Goal: Transaction & Acquisition: Purchase product/service

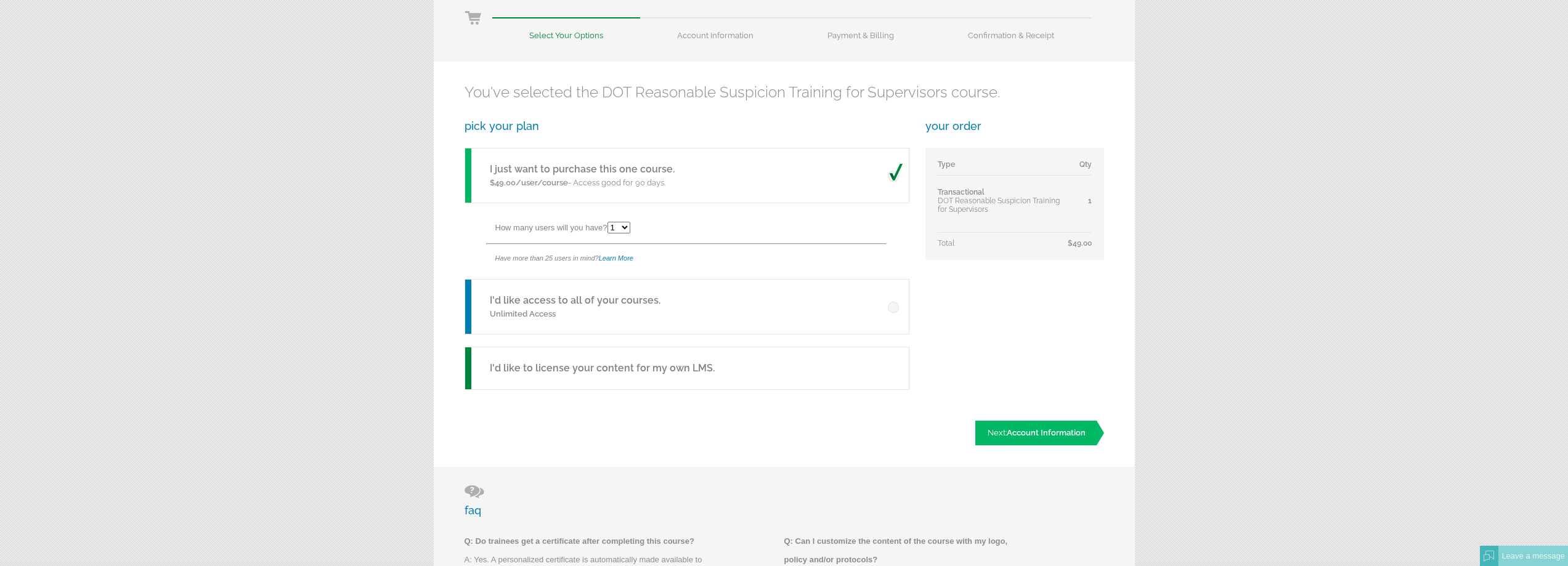
scroll to position [185, 0]
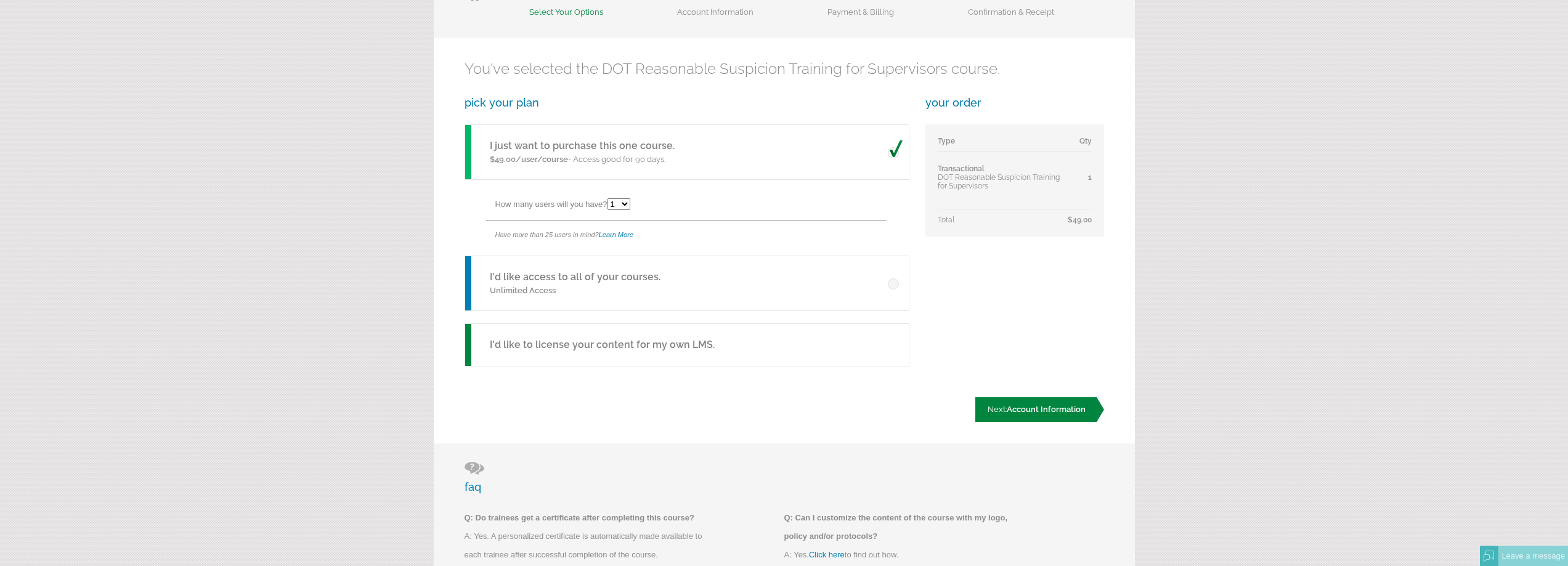
click at [1043, 412] on span "Account Information" at bounding box center [1046, 409] width 79 height 9
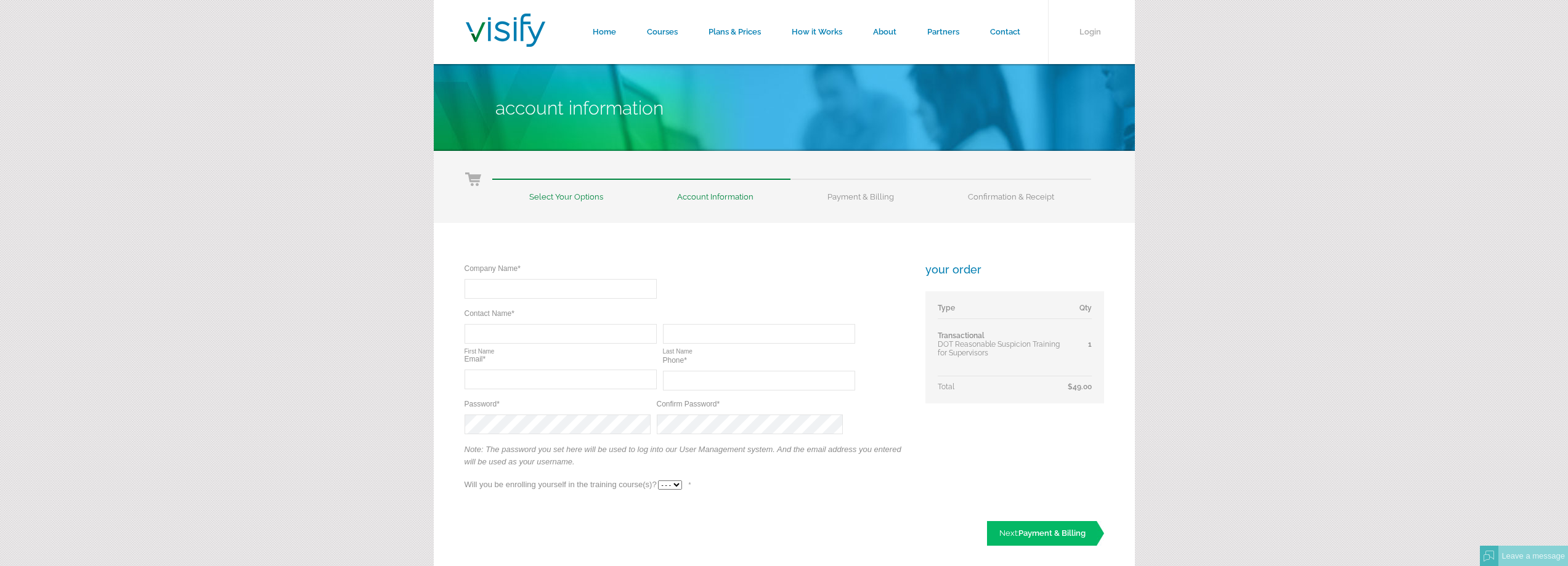
click at [520, 288] on input "text" at bounding box center [561, 289] width 192 height 19
type input "E-Cabs"
click at [540, 331] on input "text" at bounding box center [561, 334] width 192 height 19
type input "Paul"
type input "Friend"
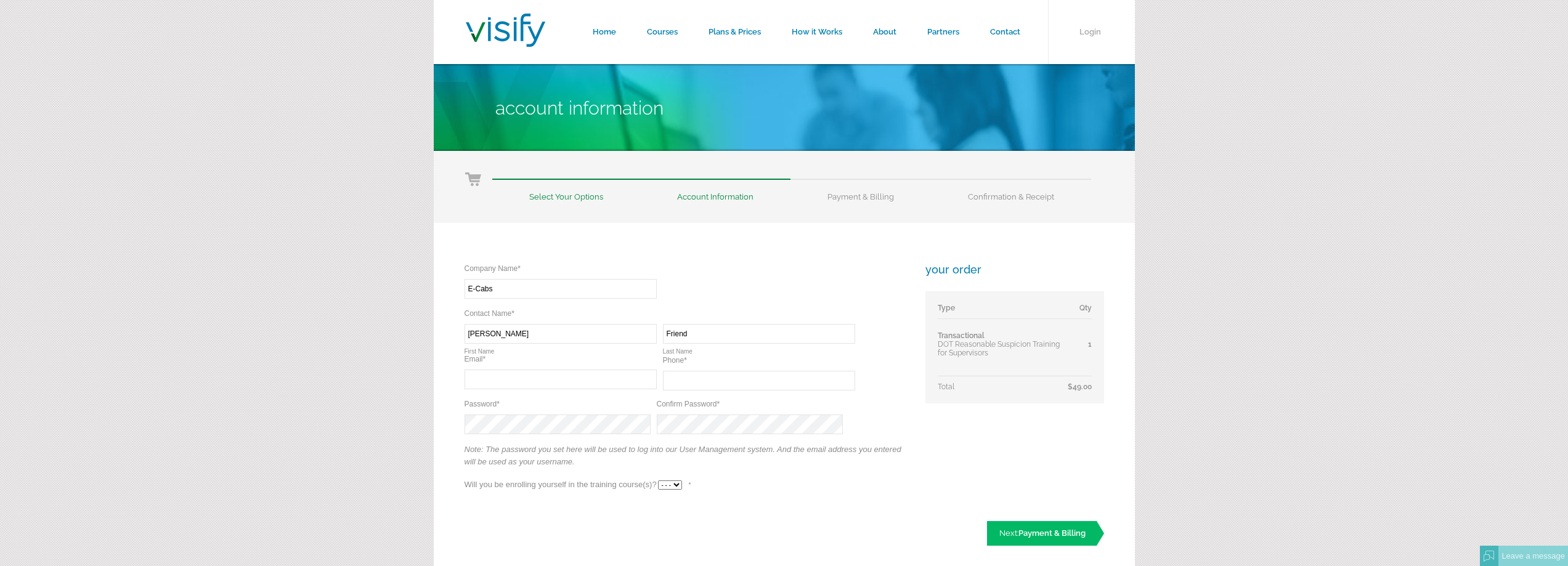
type input "thefriendlyfam5@msn.com"
type input "(541) 991-0988"
drag, startPoint x: 570, startPoint y: 380, endPoint x: 445, endPoint y: 382, distance: 125.0
click at [445, 382] on div "Company Name* Required E-Cabs Contact Name* Required Required Paul First Name F…" at bounding box center [784, 395] width 701 height 344
type input "paul@ecabsinc.com"
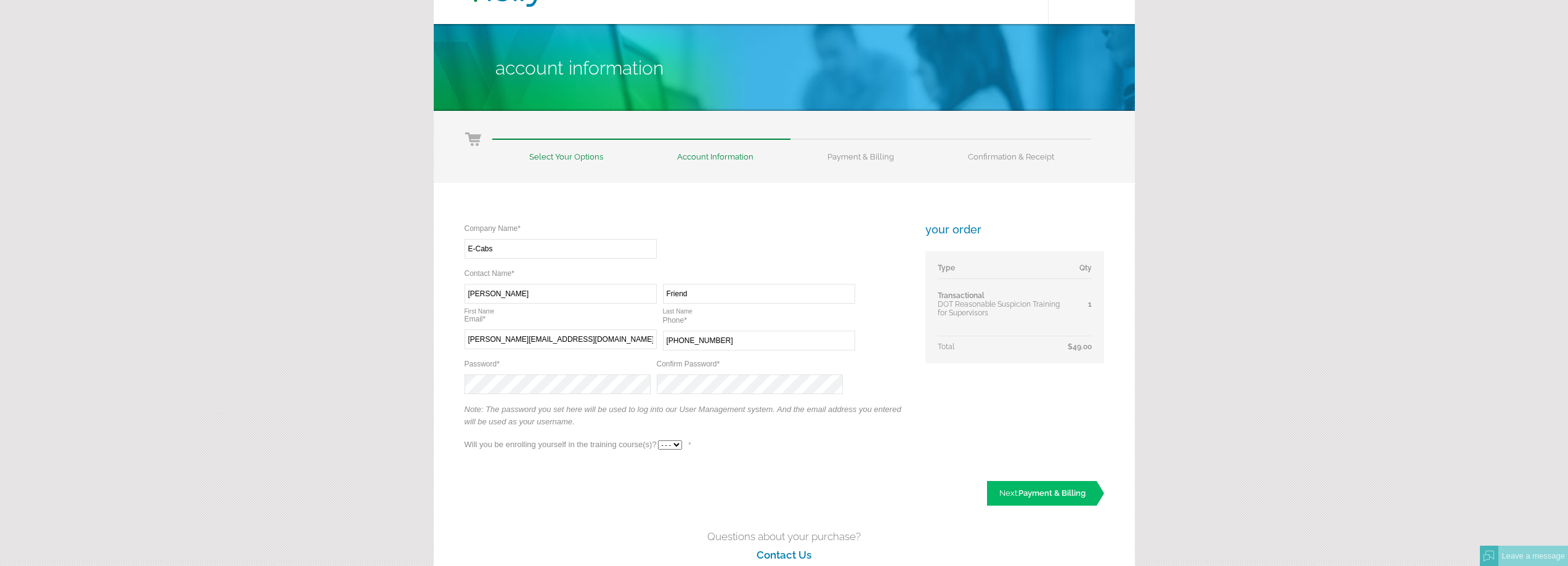
scroll to position [62, 0]
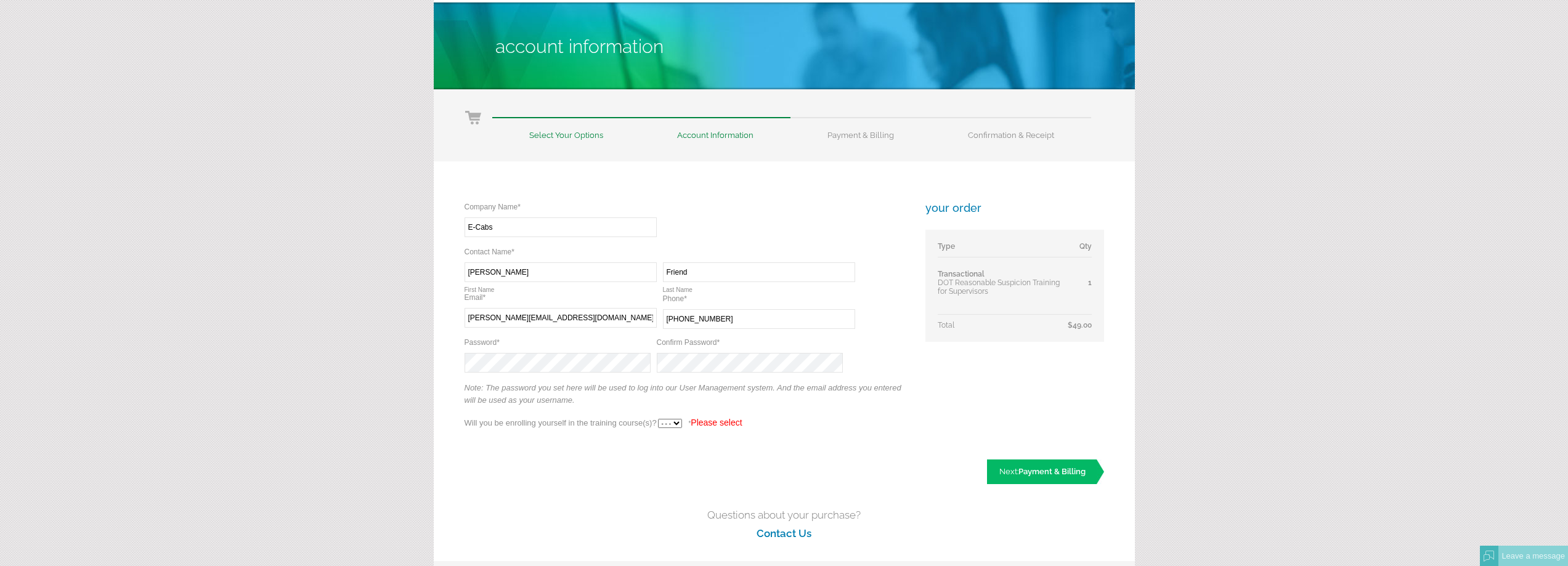
click at [672, 424] on select "- - - Yes No" at bounding box center [670, 423] width 24 height 9
select select "Yes"
click at [658, 419] on select "- - - Yes No" at bounding box center [670, 423] width 24 height 9
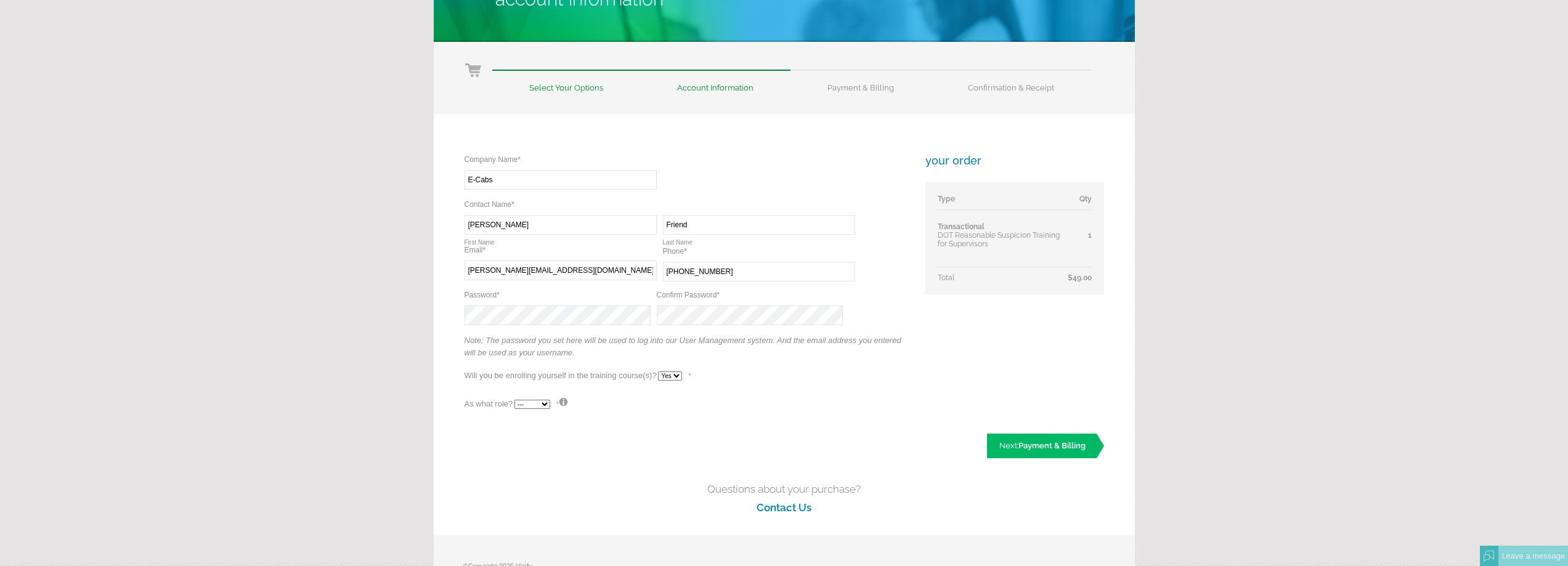
scroll to position [123, 0]
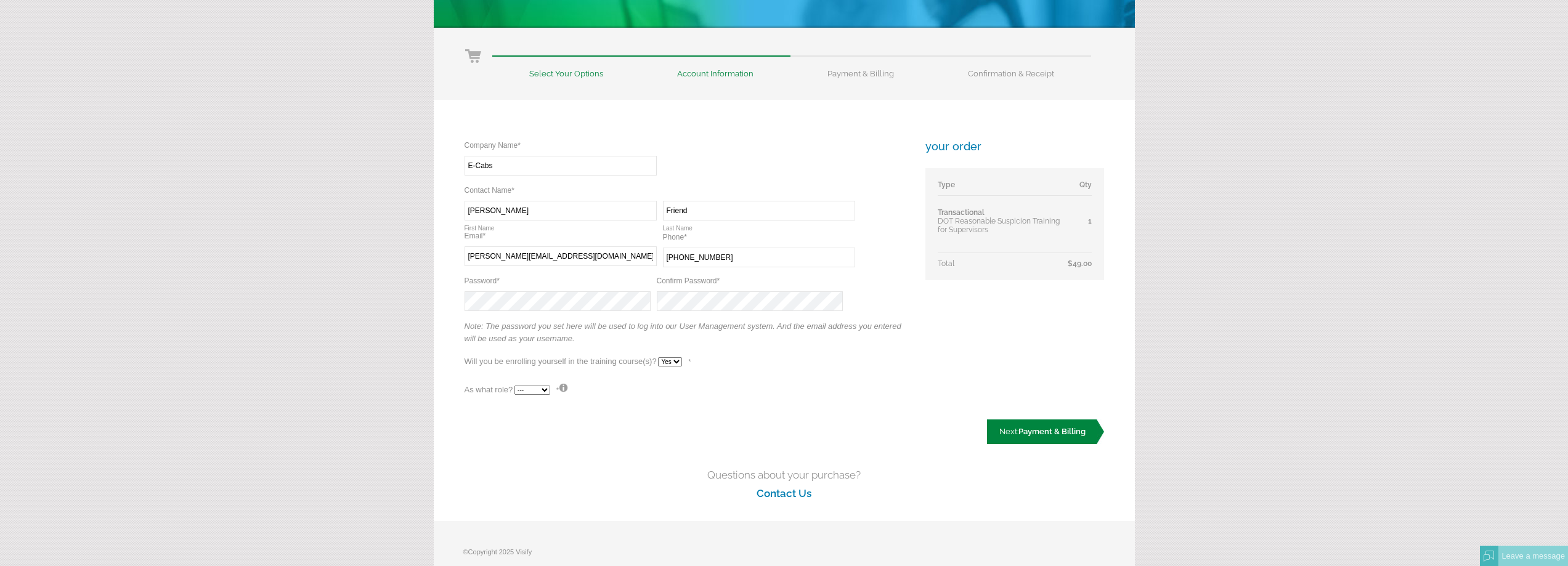
click at [1021, 433] on span "Payment & Billing" at bounding box center [1052, 431] width 67 height 9
click at [541, 389] on select "--- Teacher Student" at bounding box center [531, 389] width 35 height 9
select select "False"
click at [514, 385] on select "--- Teacher Student" at bounding box center [531, 389] width 35 height 9
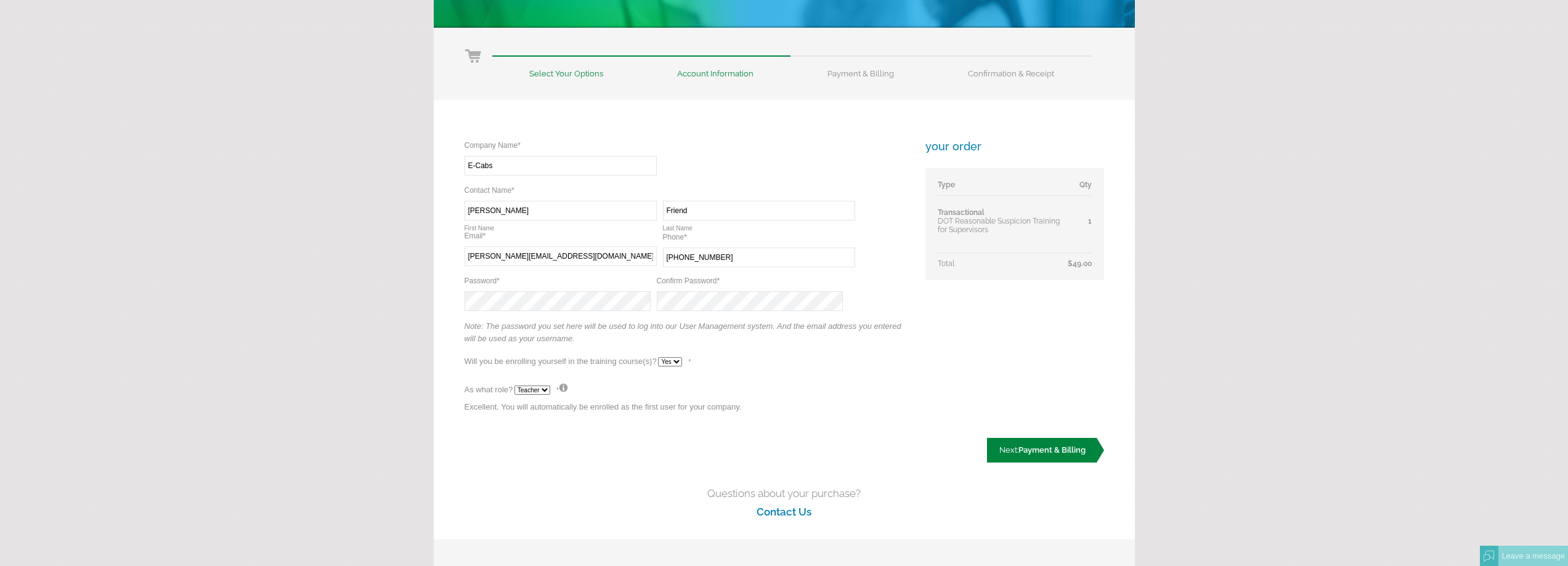
click at [1023, 449] on span "Payment & Billing" at bounding box center [1052, 449] width 67 height 9
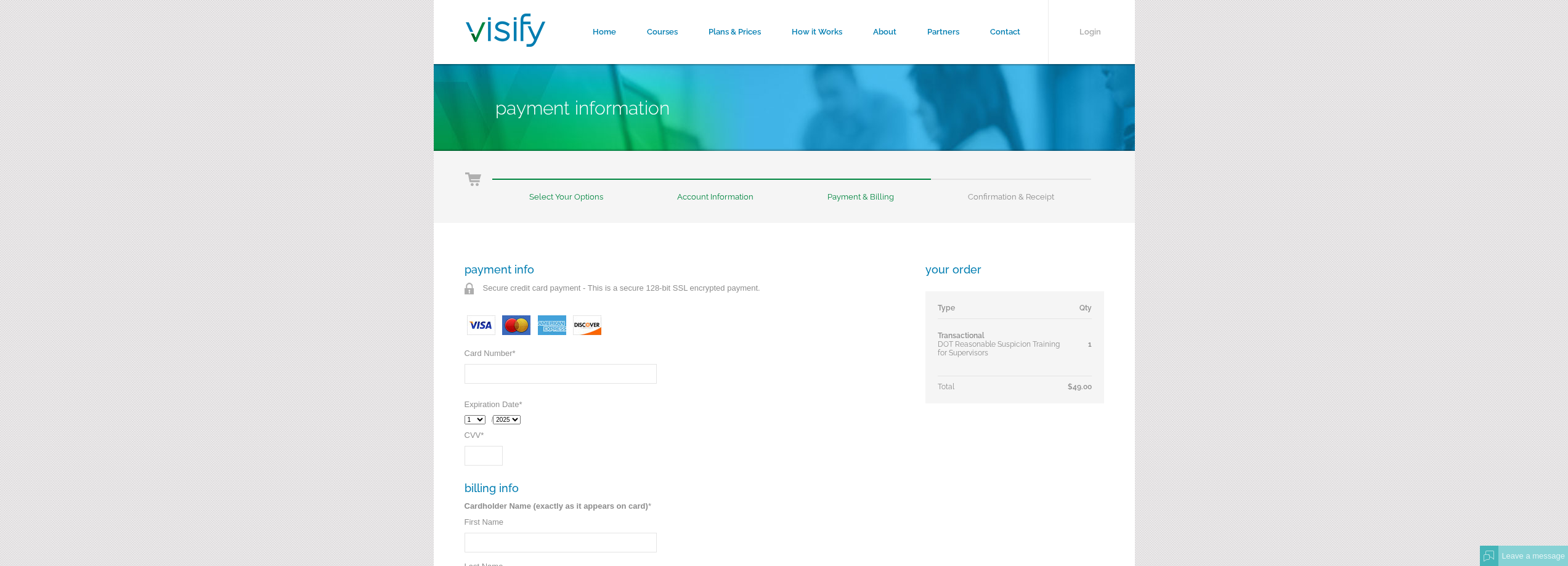
click at [543, 378] on input "Card Number *" at bounding box center [561, 373] width 192 height 19
type input "[CREDIT_CARD_NUMBER]"
click at [478, 420] on select "1 2 3 4 5 6 7 8 9 10 11 12" at bounding box center [475, 419] width 21 height 9
select select "3"
click at [465, 415] on select "1 2 3 4 5 6 7 8 9 10 11 12" at bounding box center [475, 419] width 21 height 9
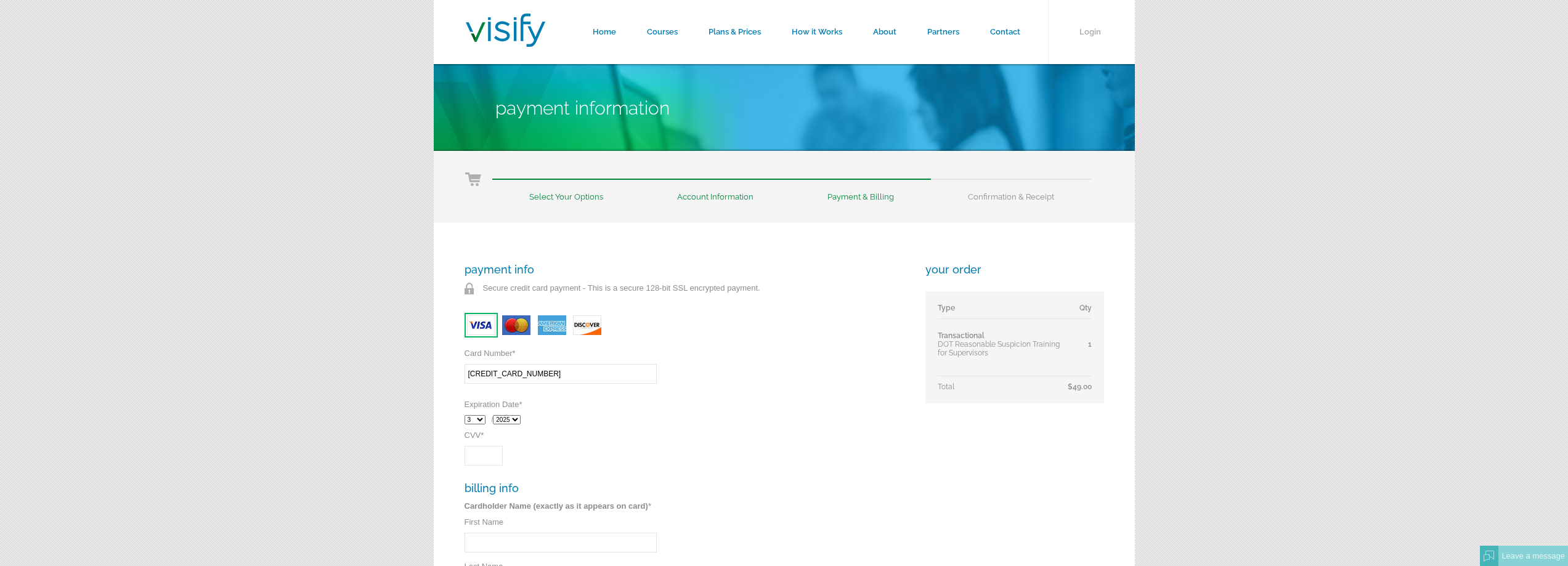
click at [520, 417] on select "2025 2026 2027 2028 2029 2030 2031 2032" at bounding box center [506, 419] width 28 height 9
select select "2027"
click at [496, 415] on select "2025 2026 2027 2028 2029 2030 2031 2032" at bounding box center [506, 419] width 28 height 9
click at [487, 457] on input "CVV *" at bounding box center [483, 455] width 38 height 19
type input "357"
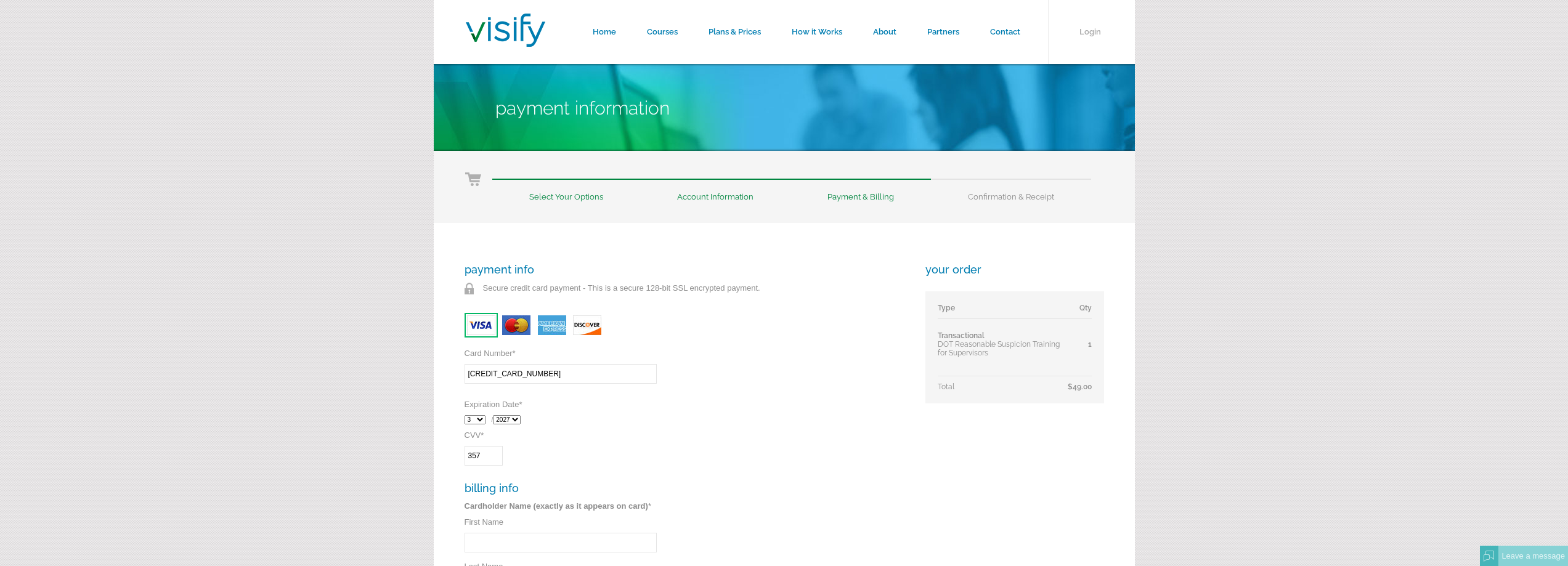
click at [760, 467] on div "payment info Secure credit card payment - This is a secure 128-bit SSL encrypte…" at bounding box center [687, 551] width 444 height 576
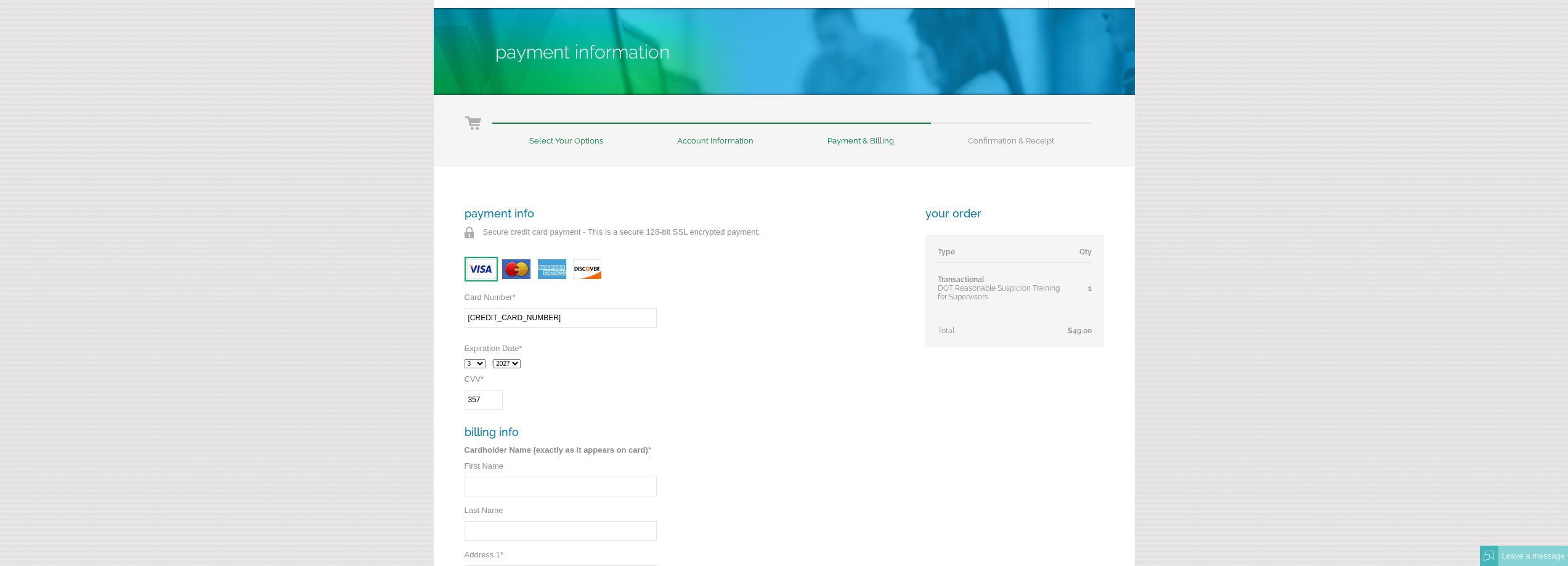
scroll to position [185, 0]
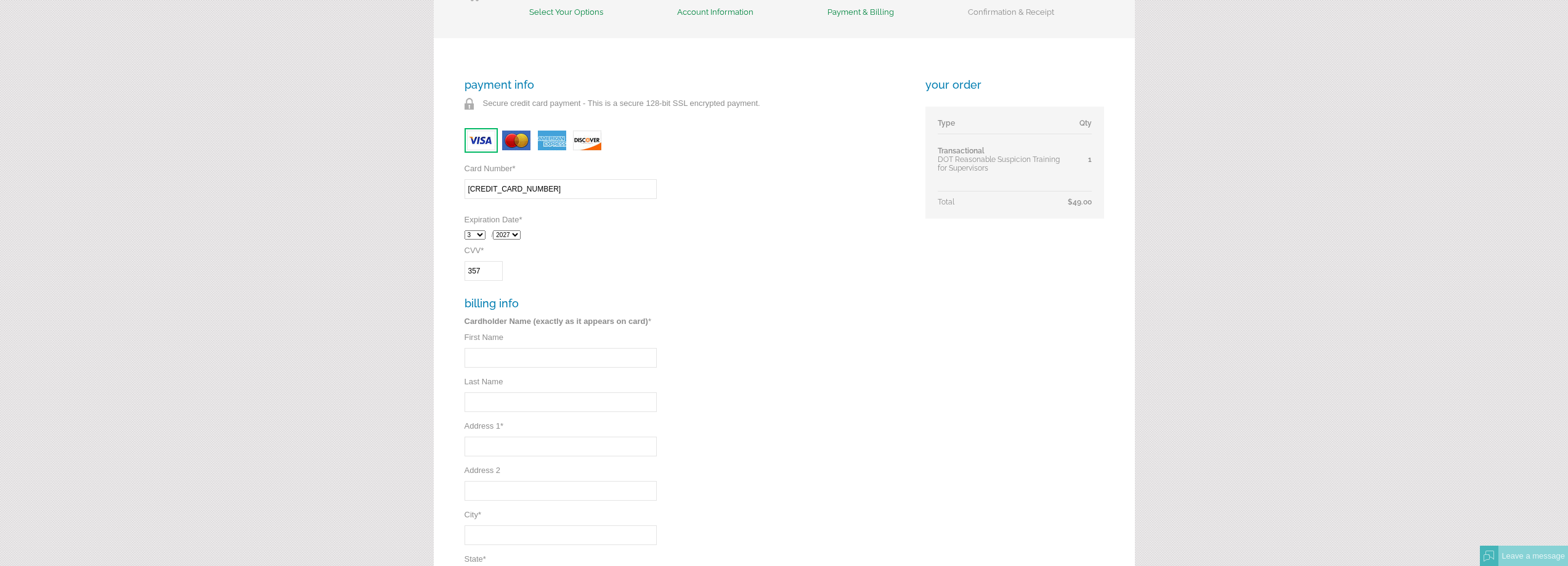
click at [582, 361] on input "First Name" at bounding box center [561, 357] width 192 height 19
type input "[PERSON_NAME]"
type input "friend"
type input "855 Spurlock St"
type input "Harrisburg"
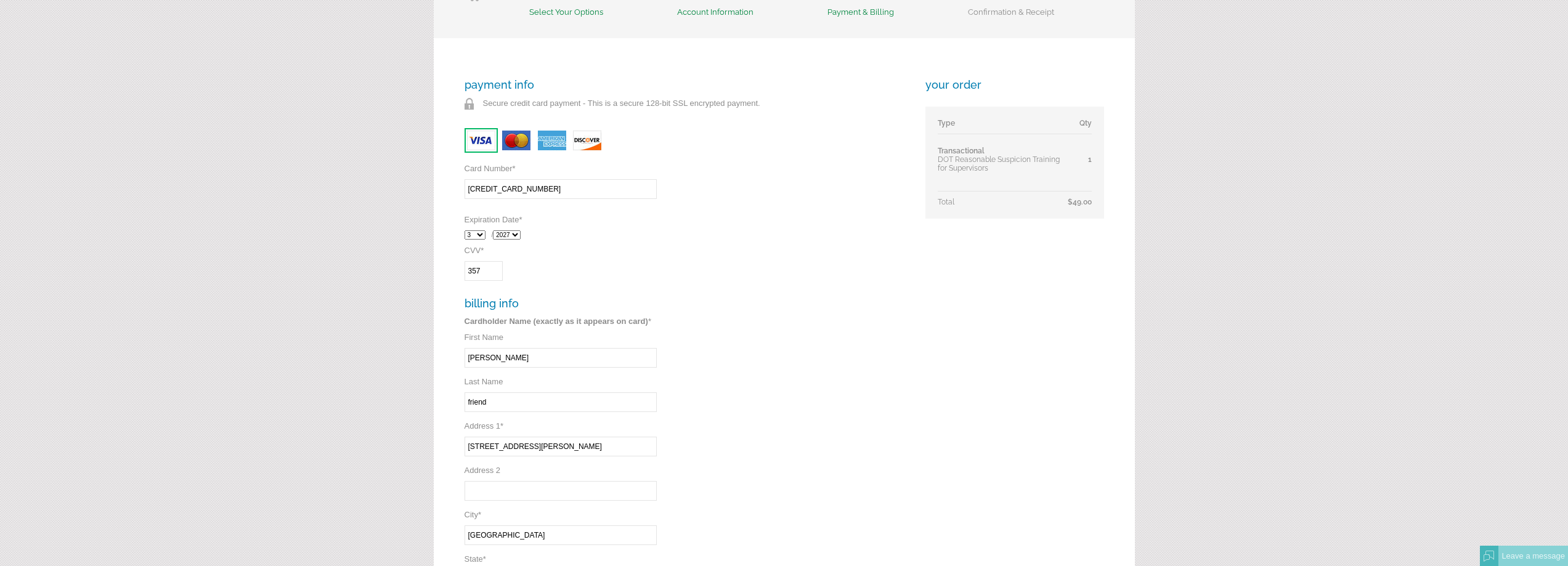
select select "OR"
type input "97446"
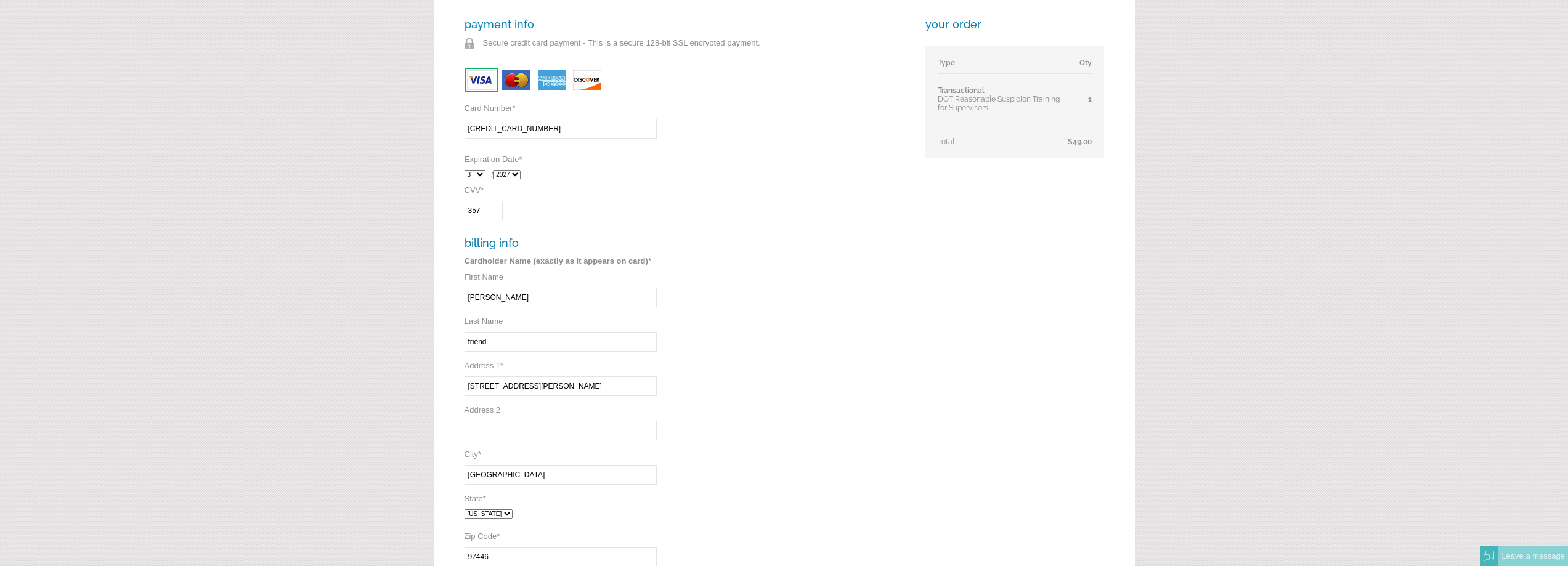
scroll to position [431, 0]
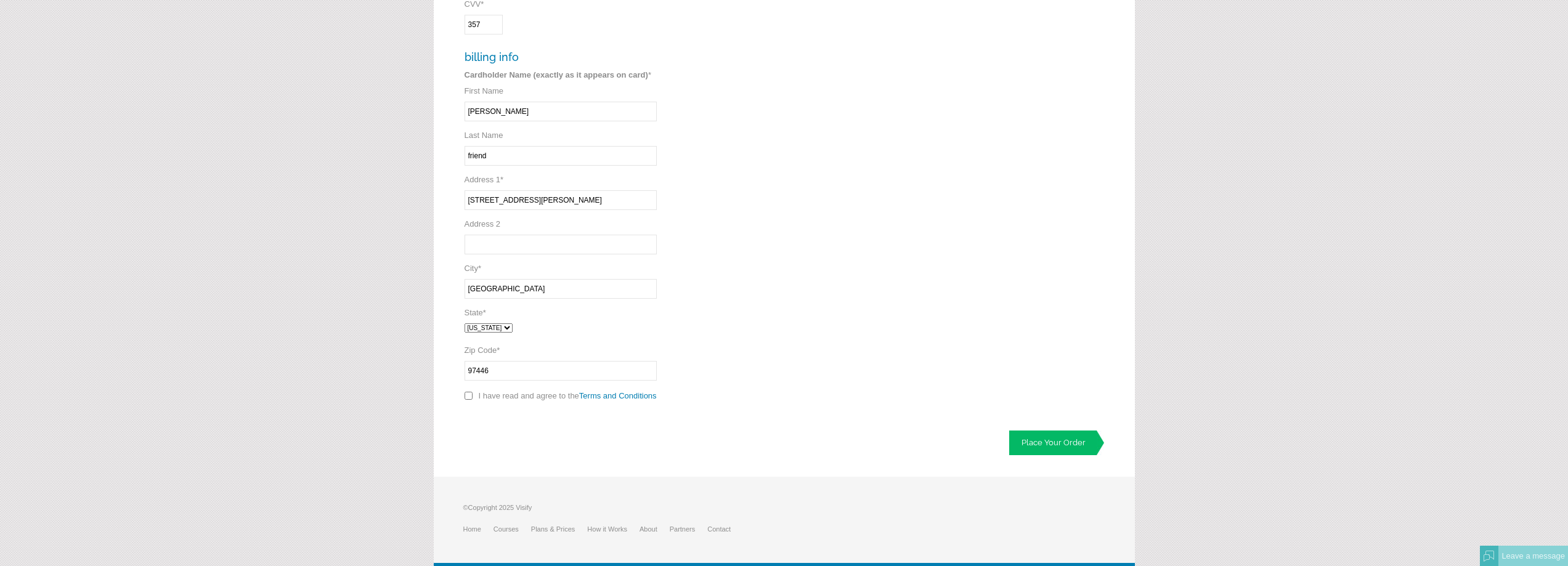
click at [469, 396] on input "checkbox" at bounding box center [469, 396] width 8 height 8
checkbox input "true"
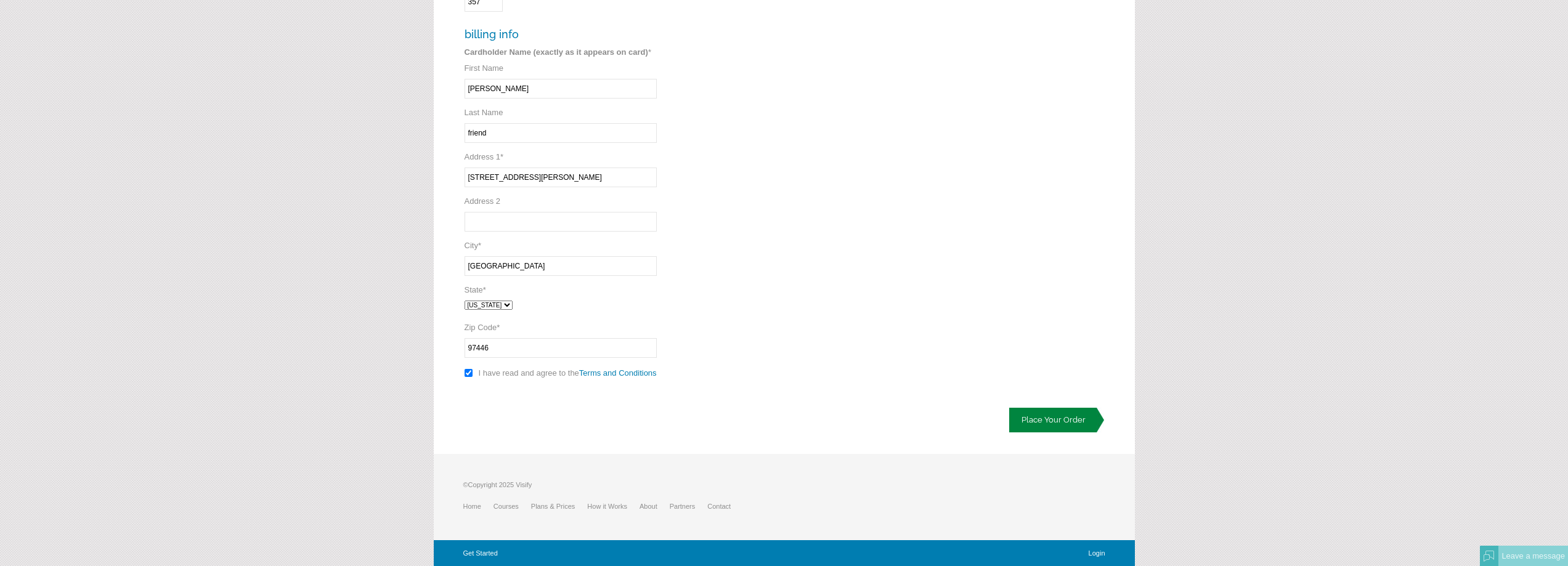
click at [1081, 417] on link "Place Your Order" at bounding box center [1056, 419] width 95 height 24
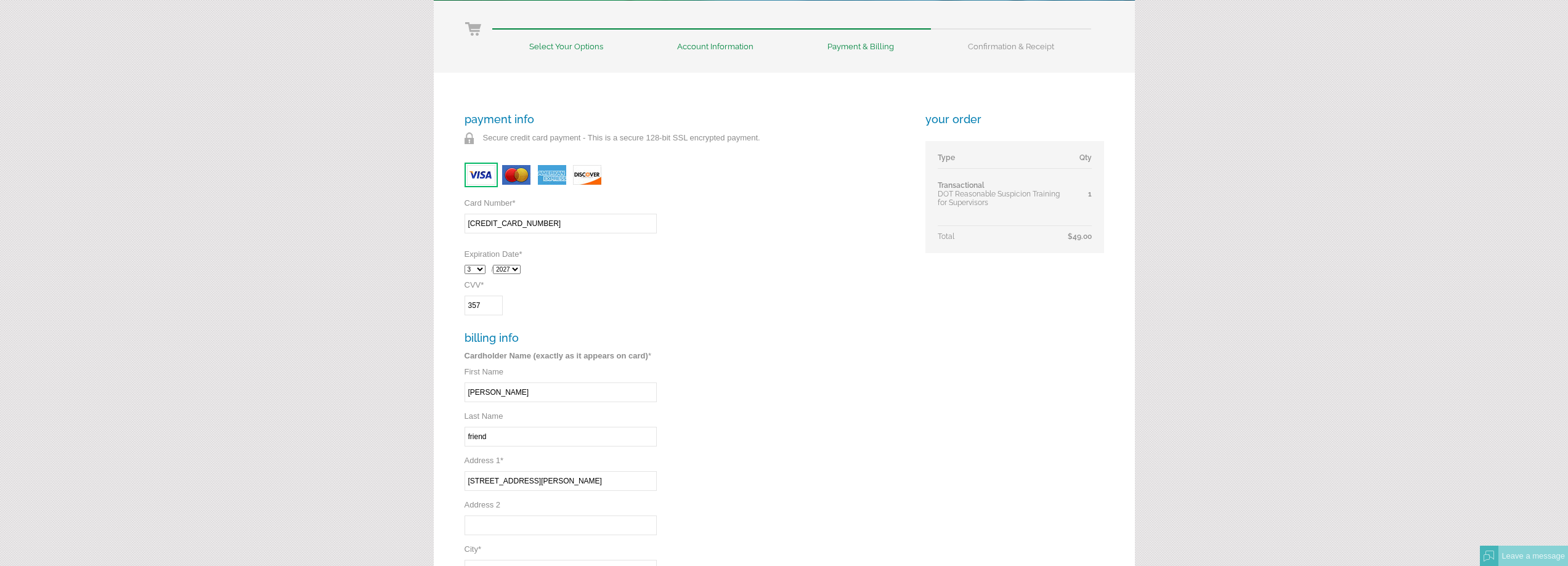
scroll to position [84, 0]
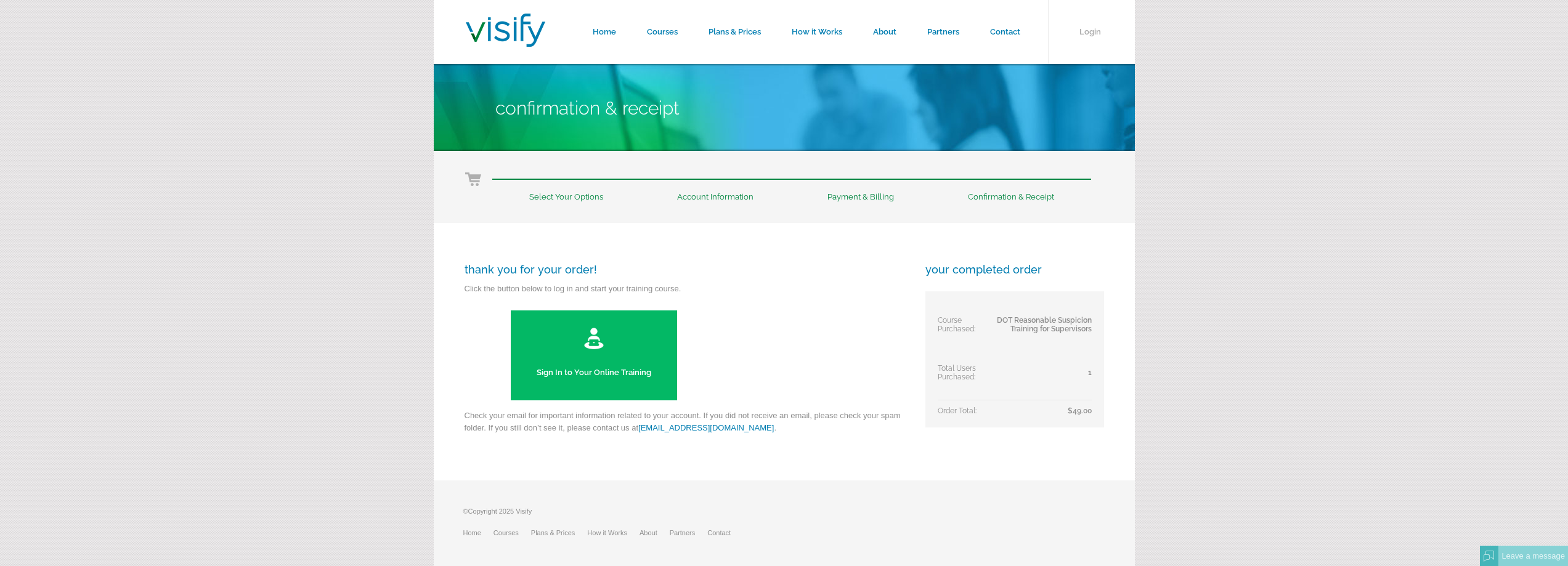
click at [607, 350] on link "Sign In to Your Online Training" at bounding box center [593, 355] width 166 height 90
